Goal: Information Seeking & Learning: Learn about a topic

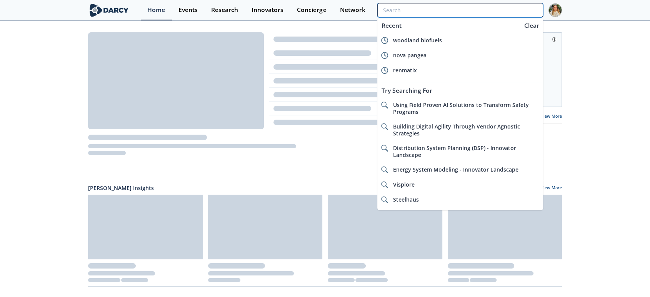
click at [489, 11] on input "search" at bounding box center [460, 10] width 166 height 14
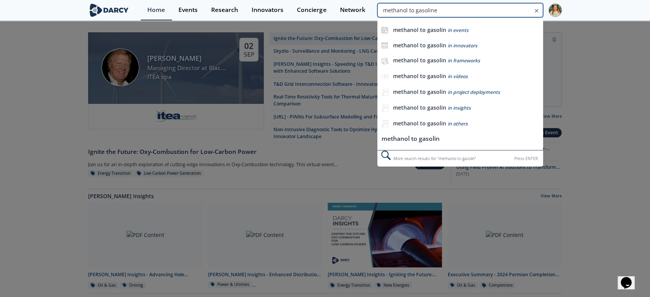
type input "methanol to gasoline"
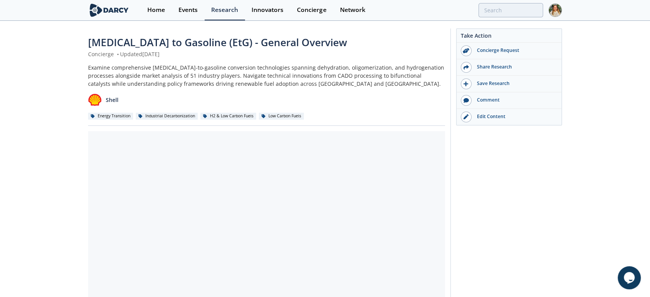
click at [52, 116] on div "[MEDICAL_DATA] to Gasoline (EtG) - General Overview Concierge • Updated [DATE] …" at bounding box center [325, 301] width 650 height 559
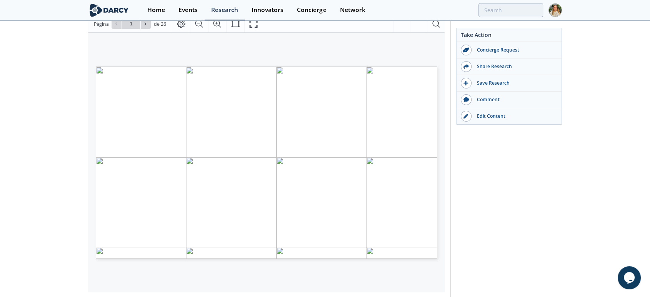
scroll to position [128, 0]
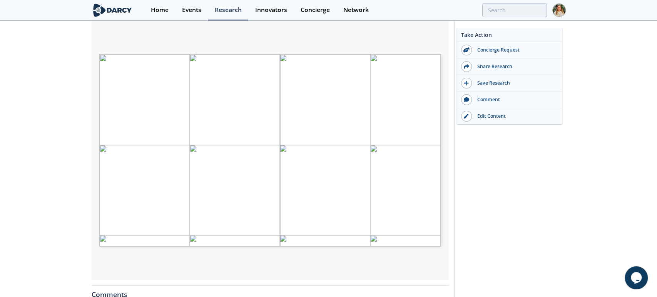
type input "2"
type input "3"
type input "10"
type input "16"
type input "19"
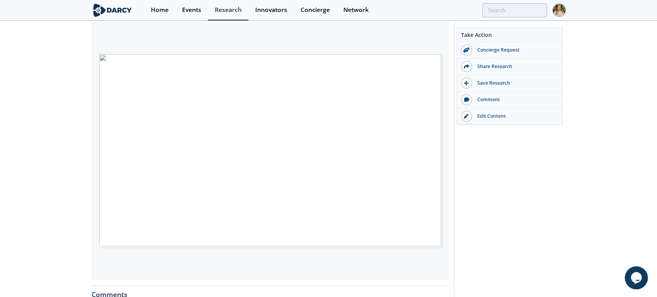
type input "26"
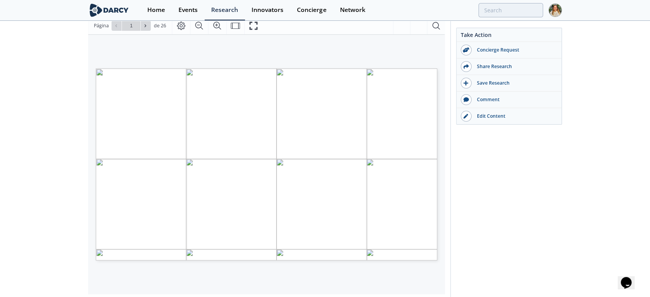
scroll to position [128, 0]
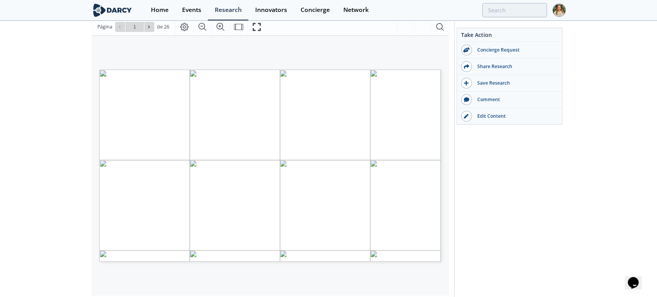
type input "2"
type input "3"
type input "4"
type input "5"
type input "8"
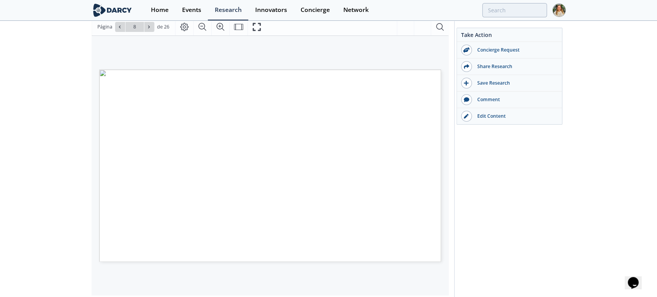
type input "9"
type input "13"
type input "14"
type input "15"
type input "18"
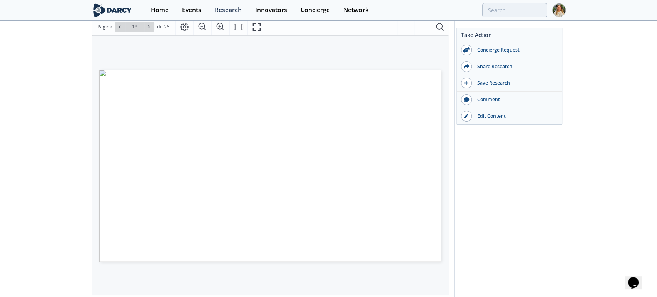
type input "19"
type input "20"
type input "21"
type input "26"
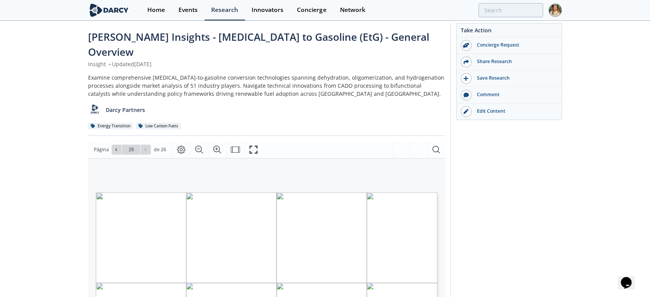
scroll to position [0, 0]
